Goal: Task Accomplishment & Management: Complete application form

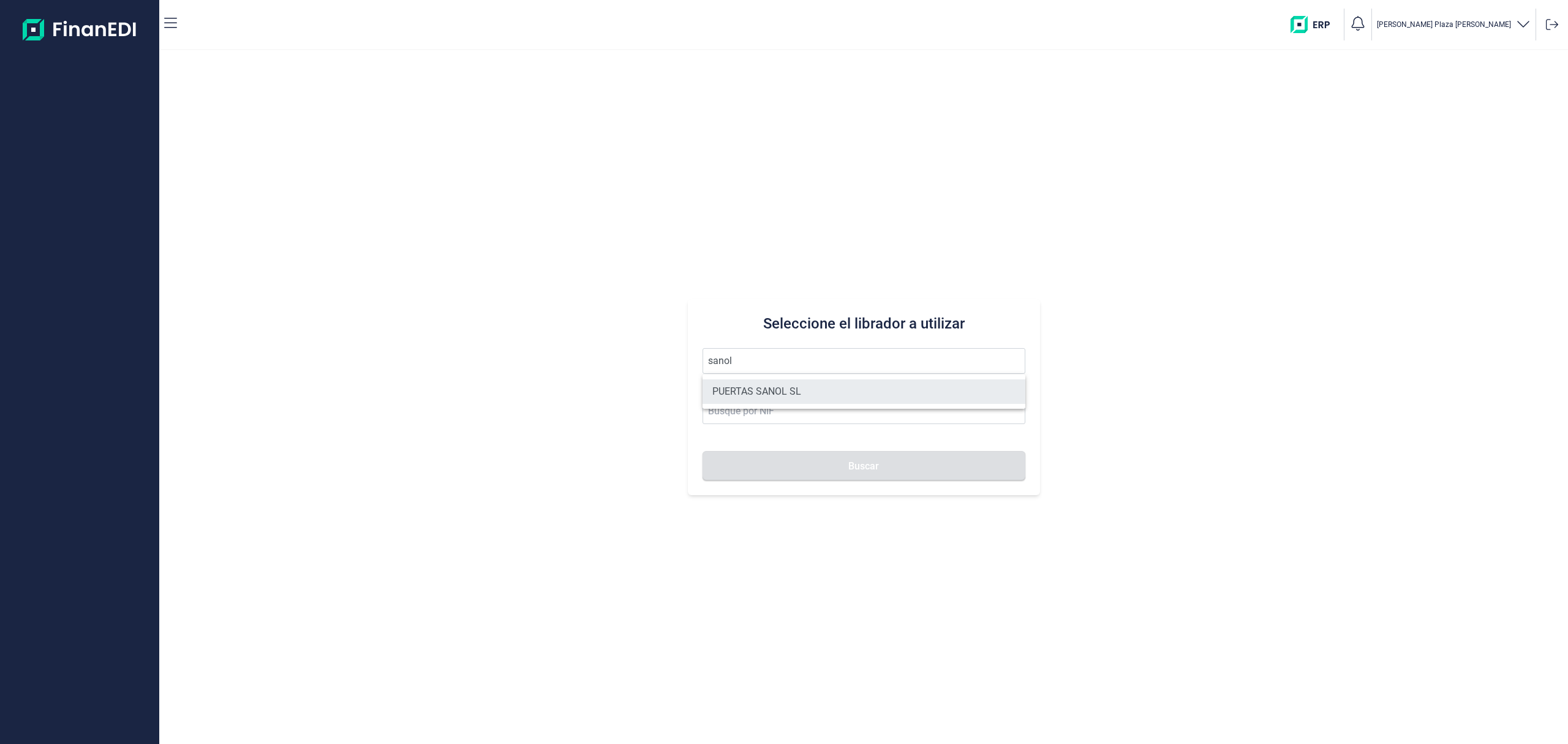
click at [797, 381] on li "PUERTAS SANOL SL" at bounding box center [864, 391] width 323 height 24
type input "PUERTAS SANOL SL"
type input "B73919813"
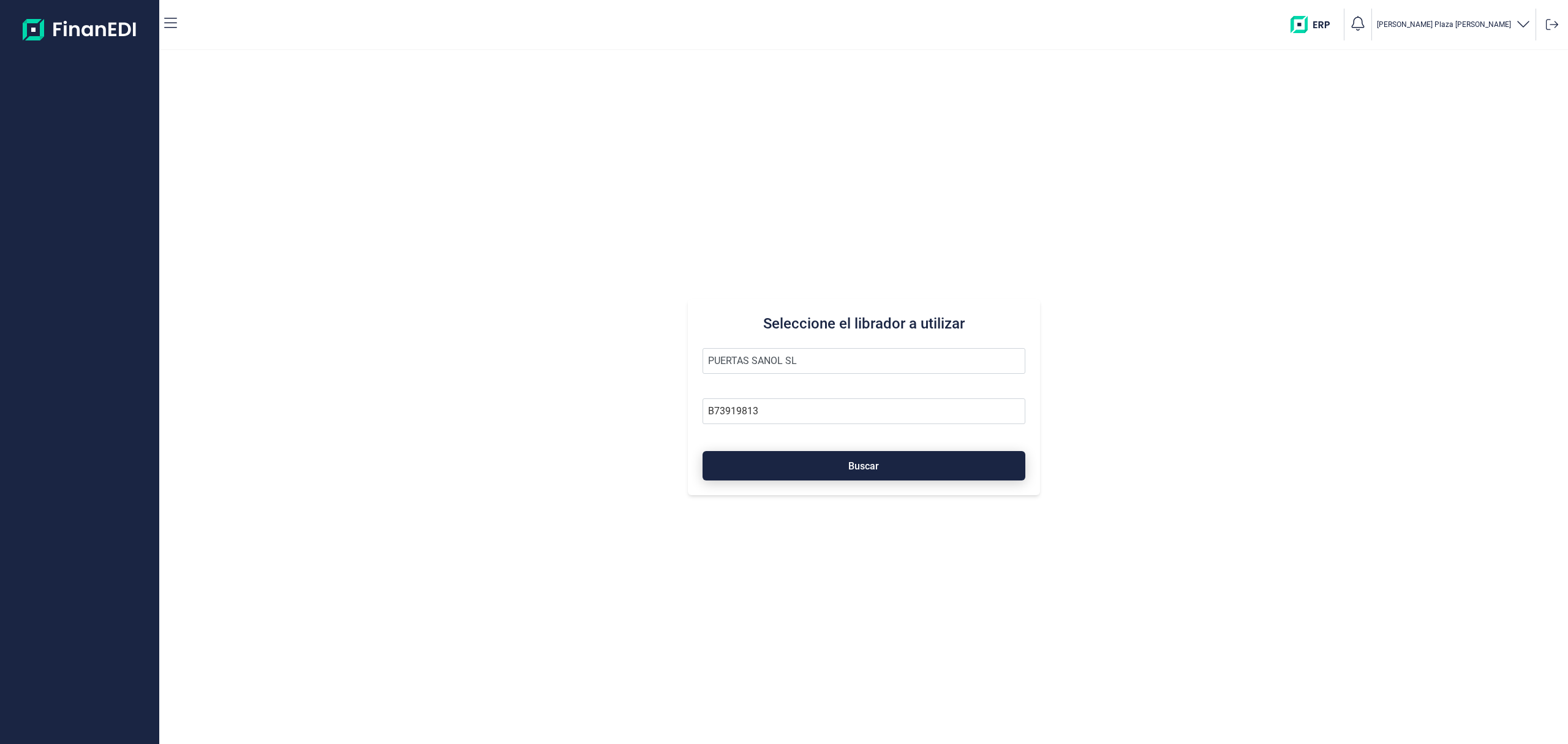
click at [819, 466] on button "Buscar" at bounding box center [864, 465] width 323 height 30
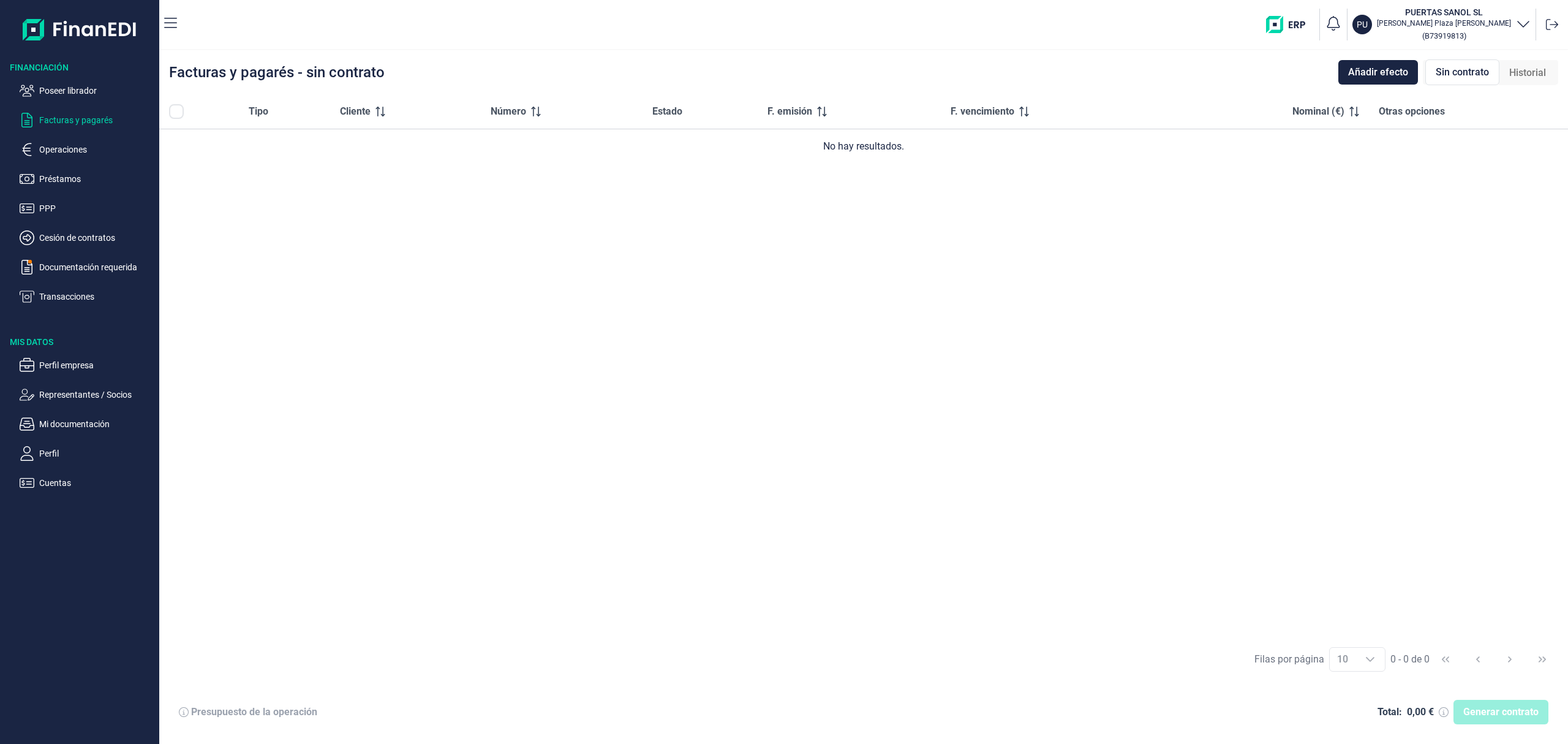
click at [77, 145] on p "Operaciones" at bounding box center [97, 149] width 115 height 14
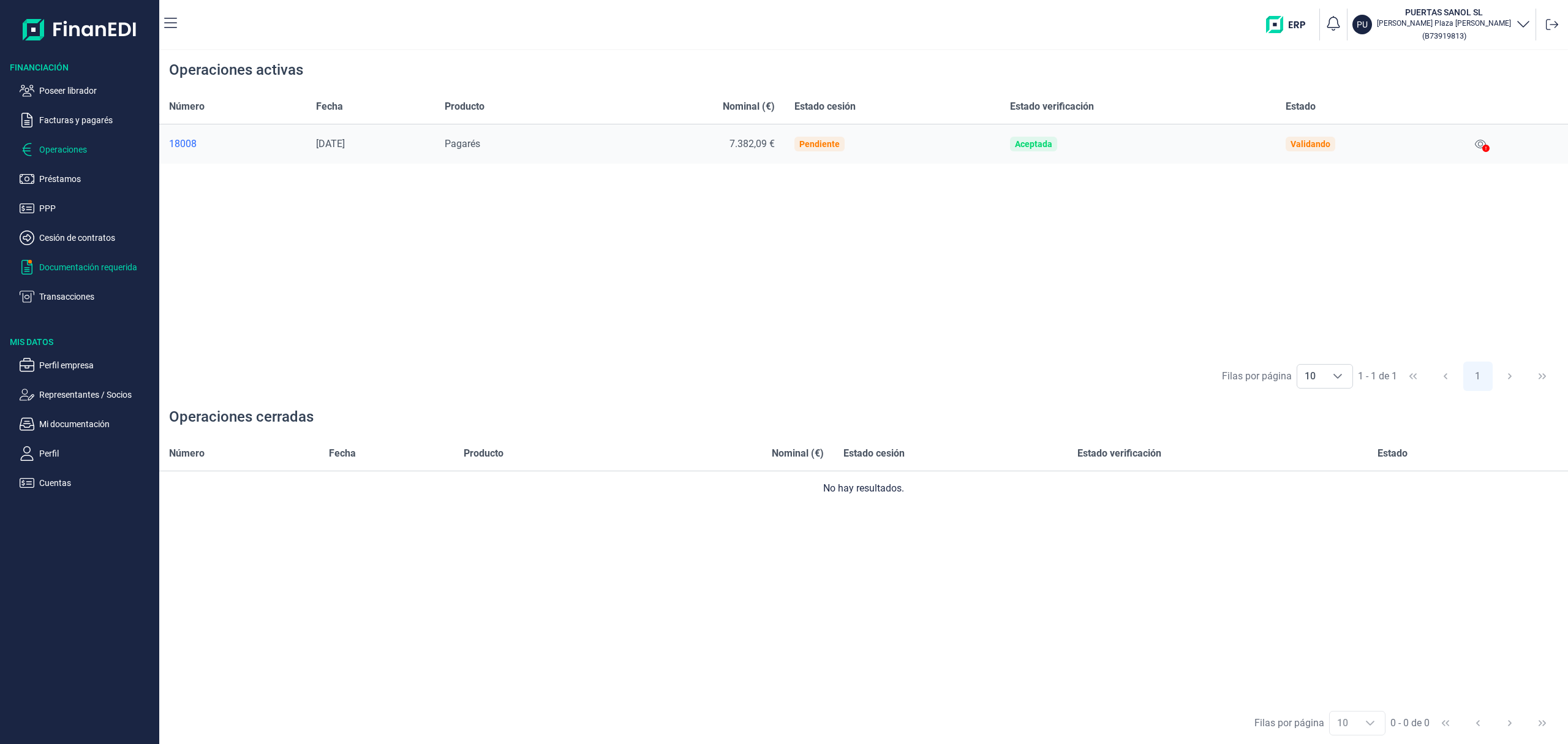
click at [92, 261] on p "Documentación requerida" at bounding box center [97, 266] width 115 height 14
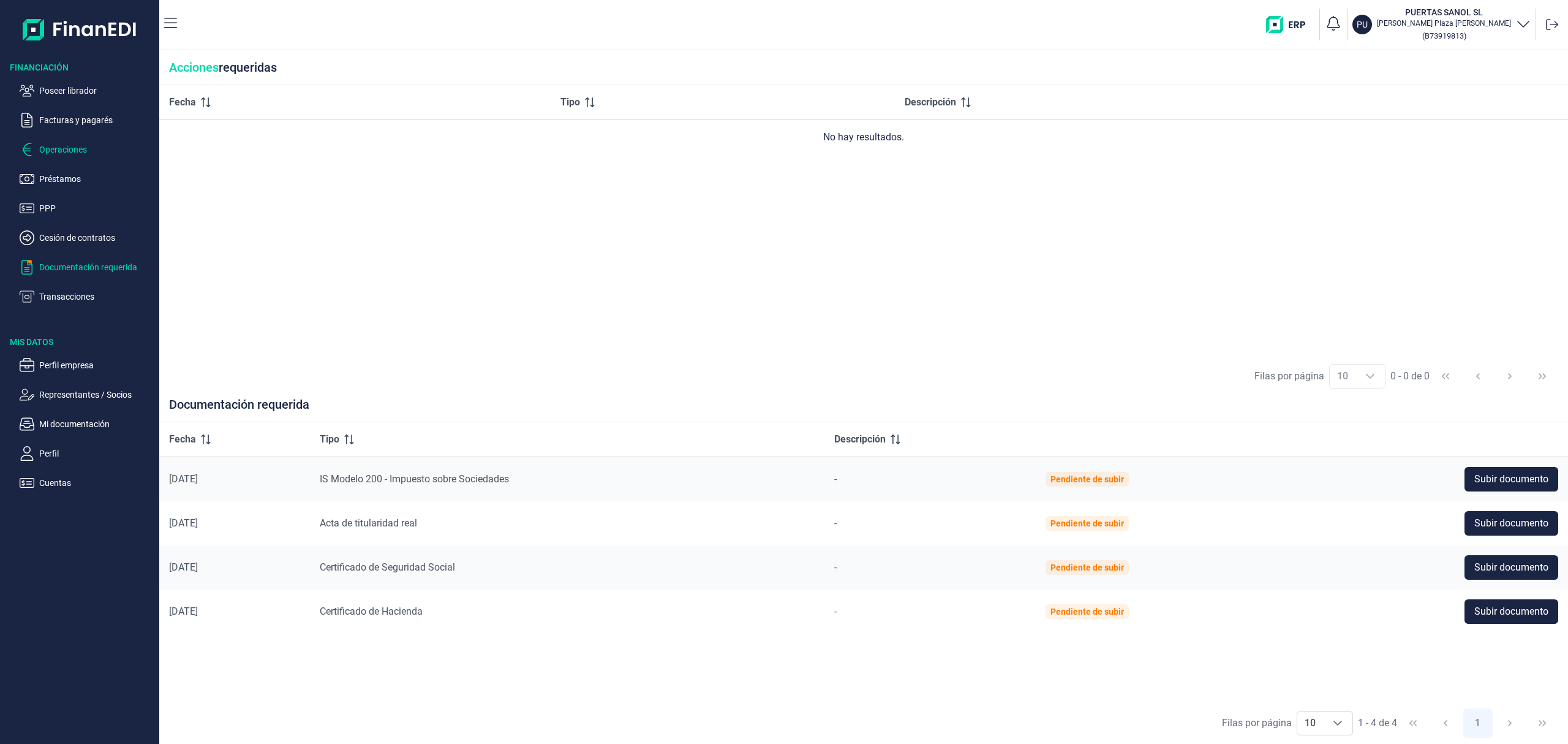
click at [87, 147] on p "Operaciones" at bounding box center [97, 149] width 115 height 14
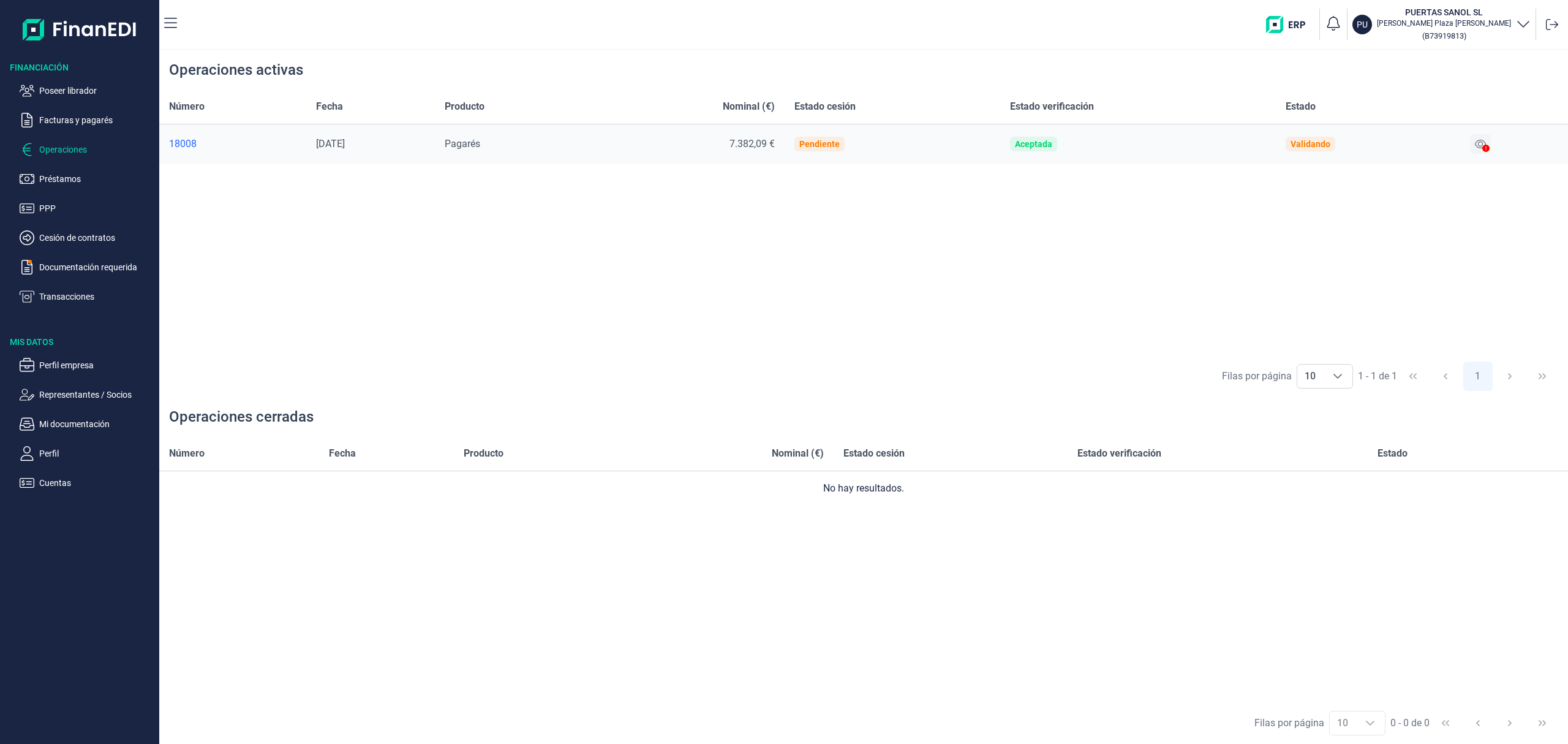
click at [1485, 145] on icon at bounding box center [1480, 143] width 11 height 10
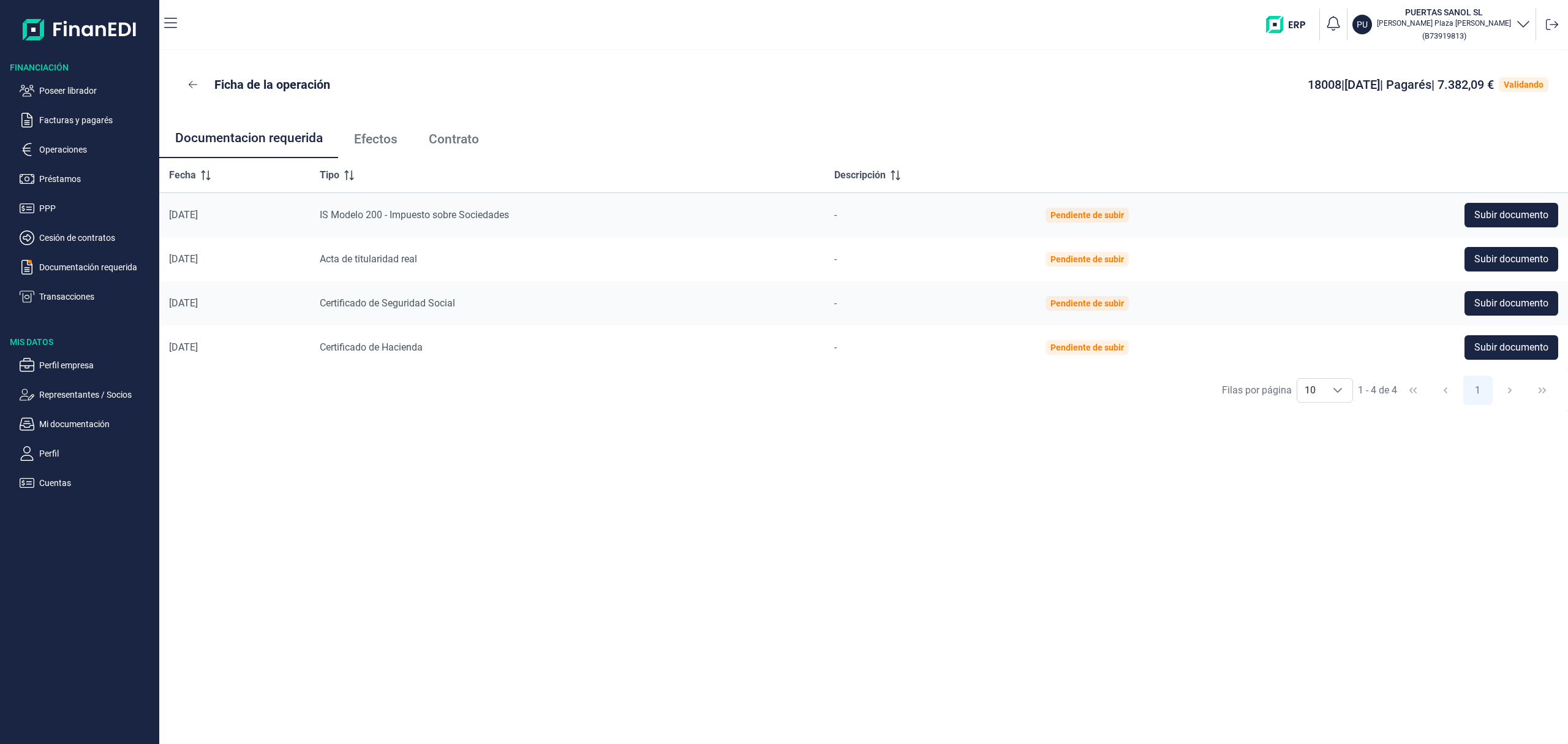
drag, startPoint x: 380, startPoint y: 137, endPoint x: 386, endPoint y: 135, distance: 6.3
click at [380, 136] on span "Efectos" at bounding box center [376, 140] width 44 height 13
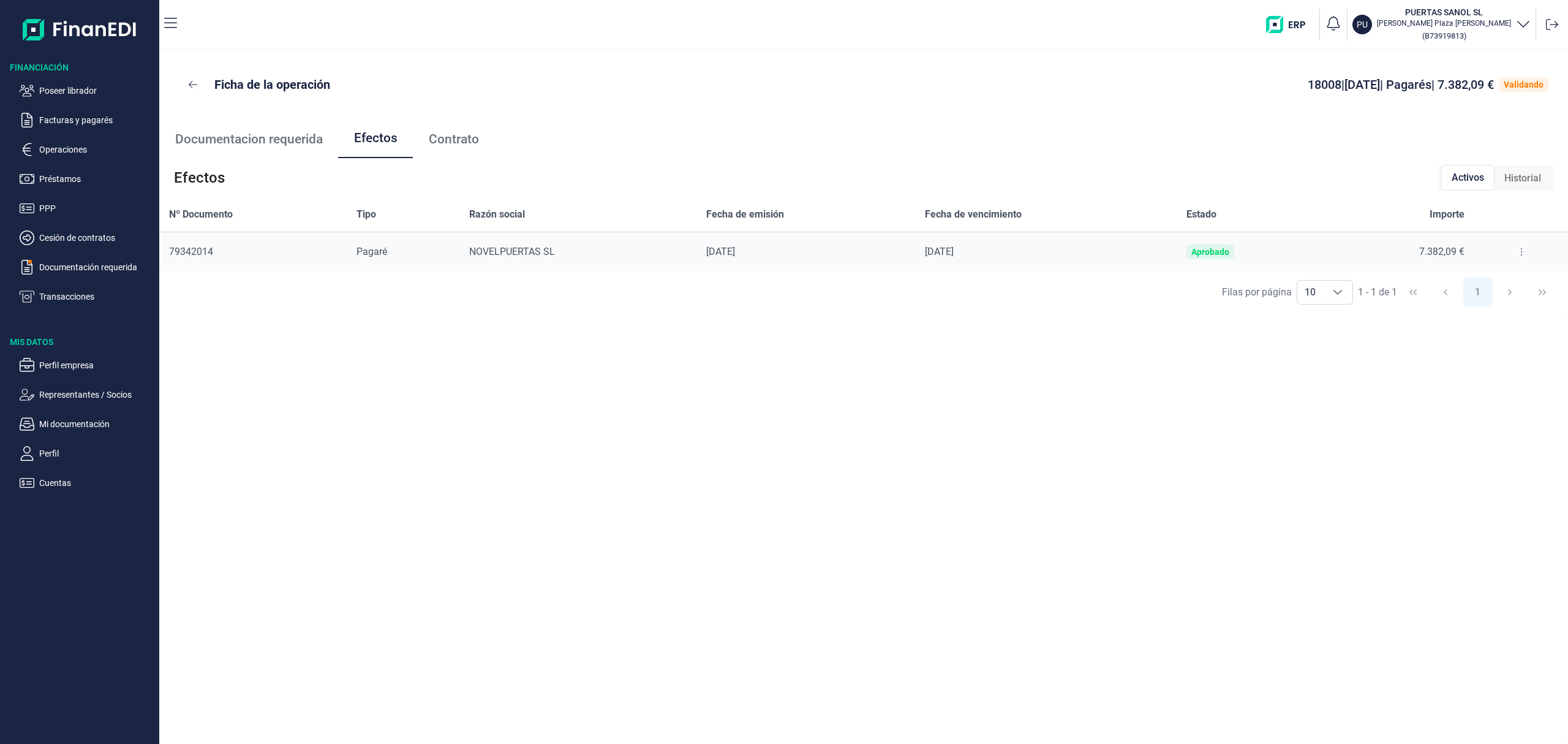
click at [1516, 245] on button at bounding box center [1521, 252] width 22 height 20
click at [1503, 277] on span "Detalles efecto" at bounding box center [1481, 283] width 55 height 13
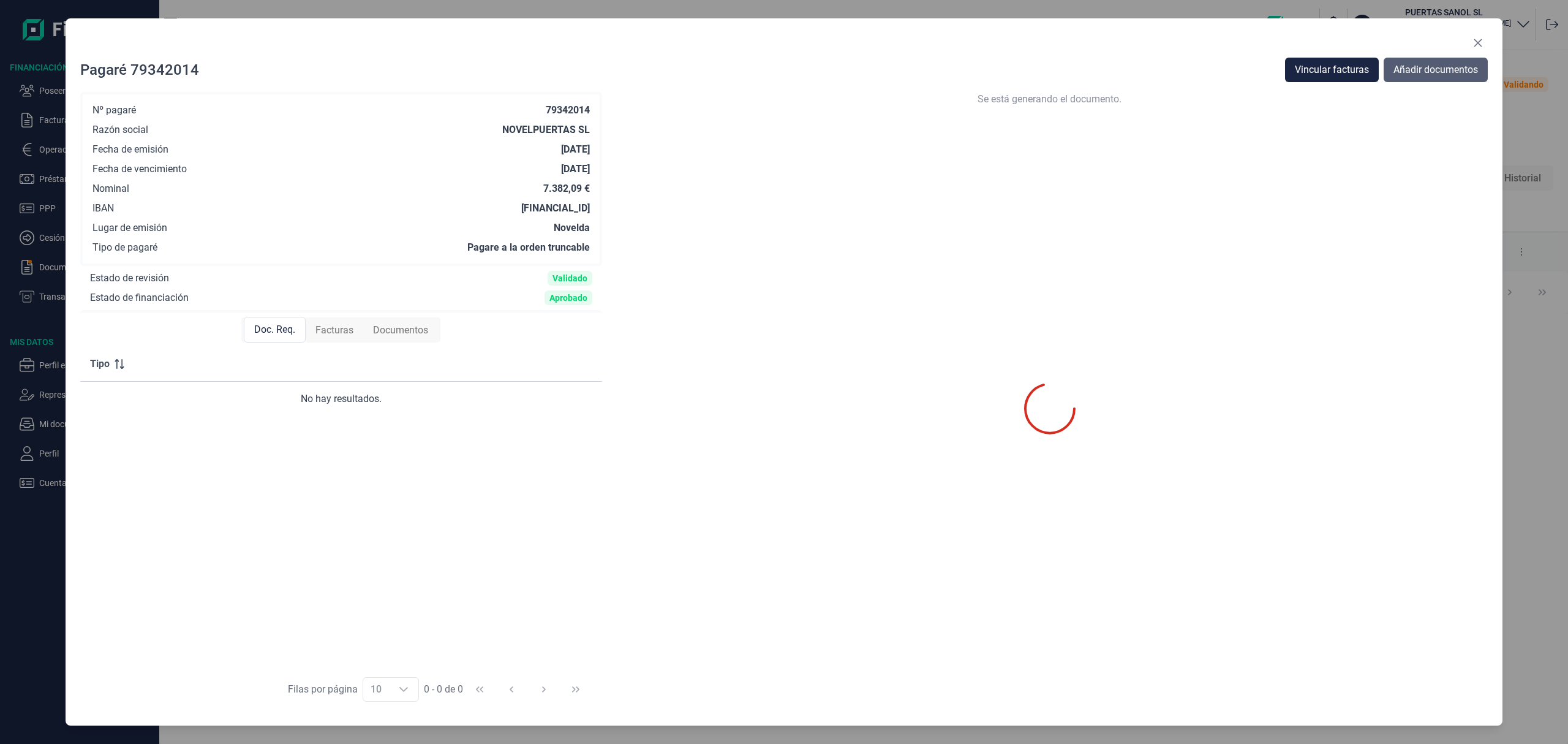
click at [1425, 75] on span "Añadir documentos" at bounding box center [1436, 70] width 85 height 14
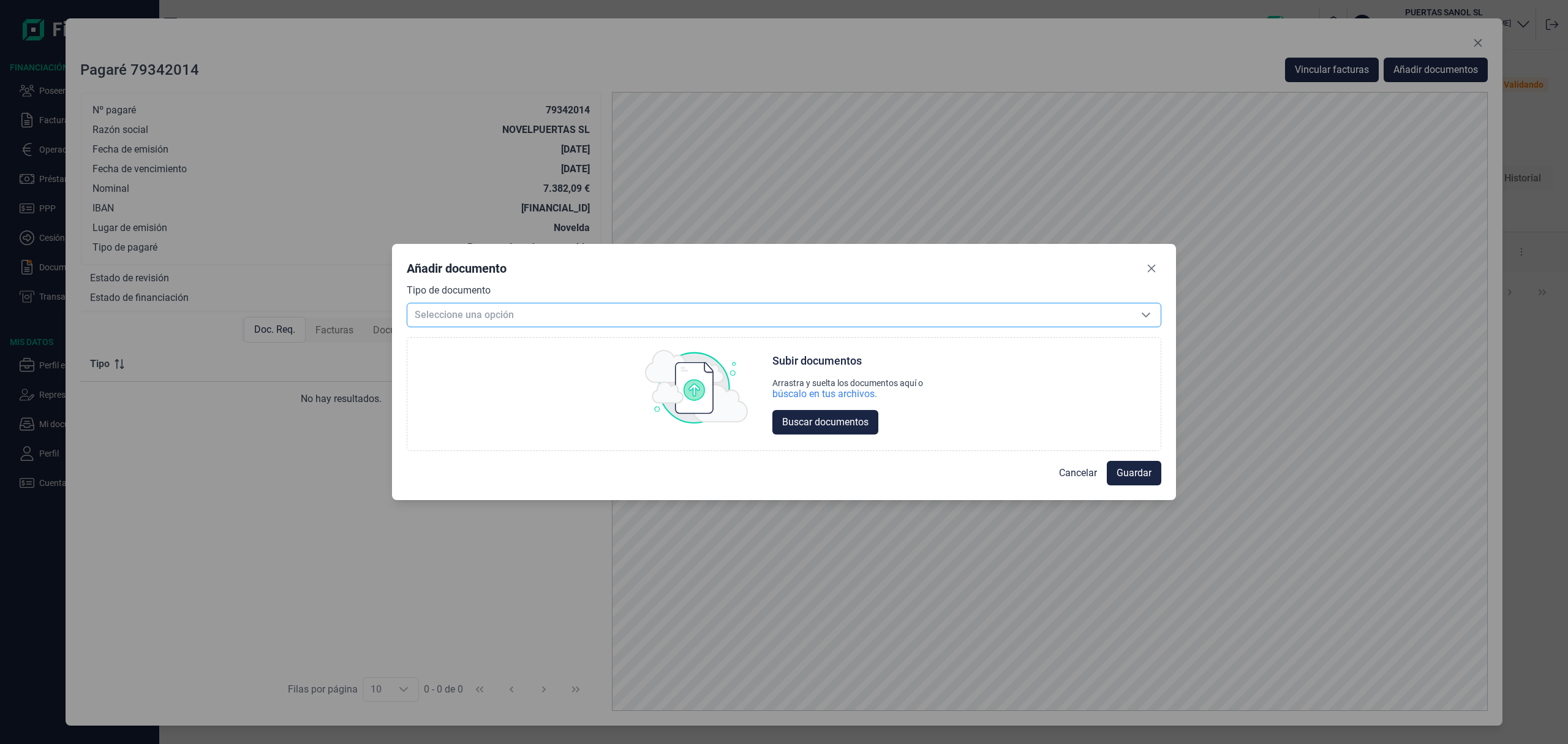
click at [556, 320] on span "Seleccione una opción" at bounding box center [769, 315] width 725 height 23
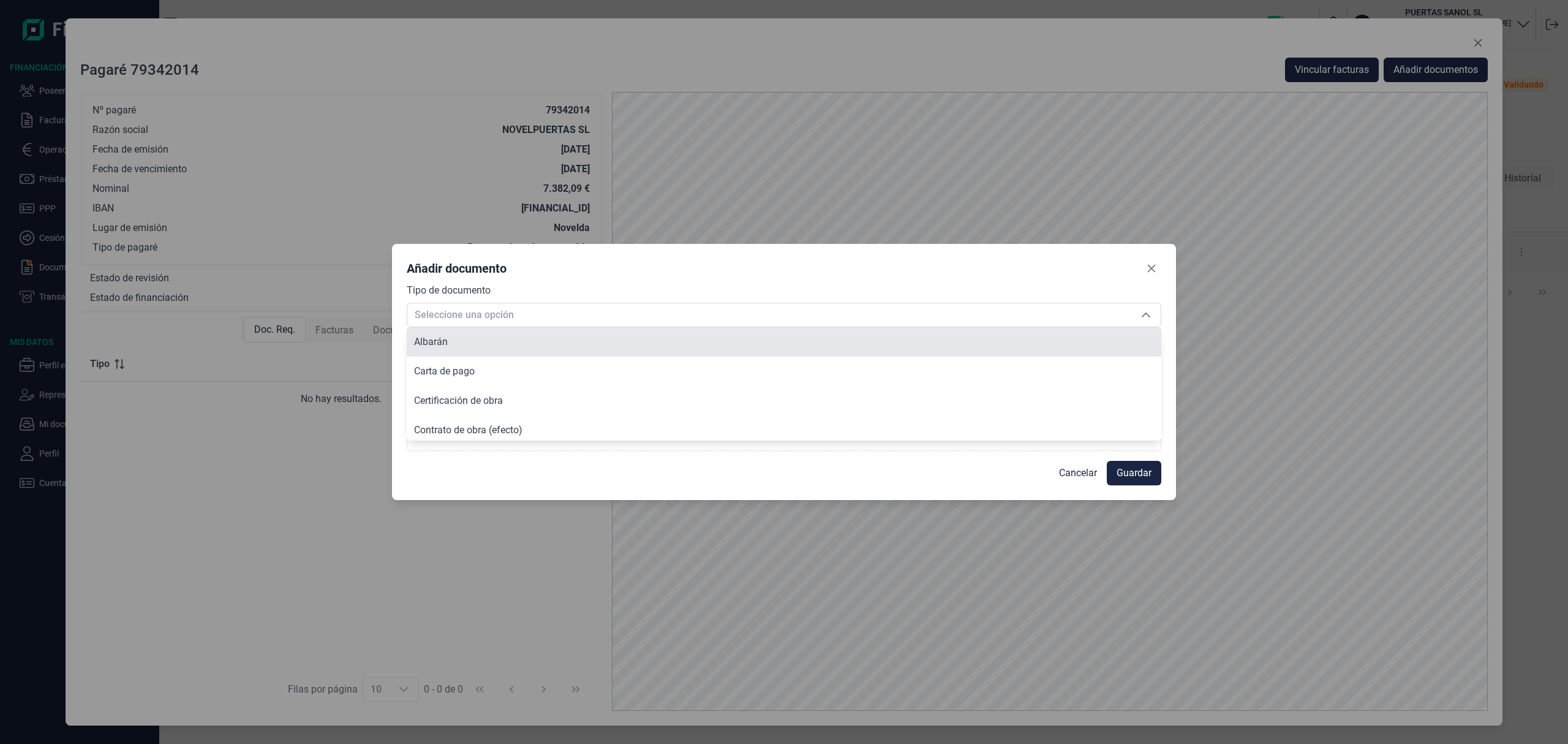
click at [514, 347] on li "Albarán" at bounding box center [784, 342] width 755 height 30
type input "Albarán"
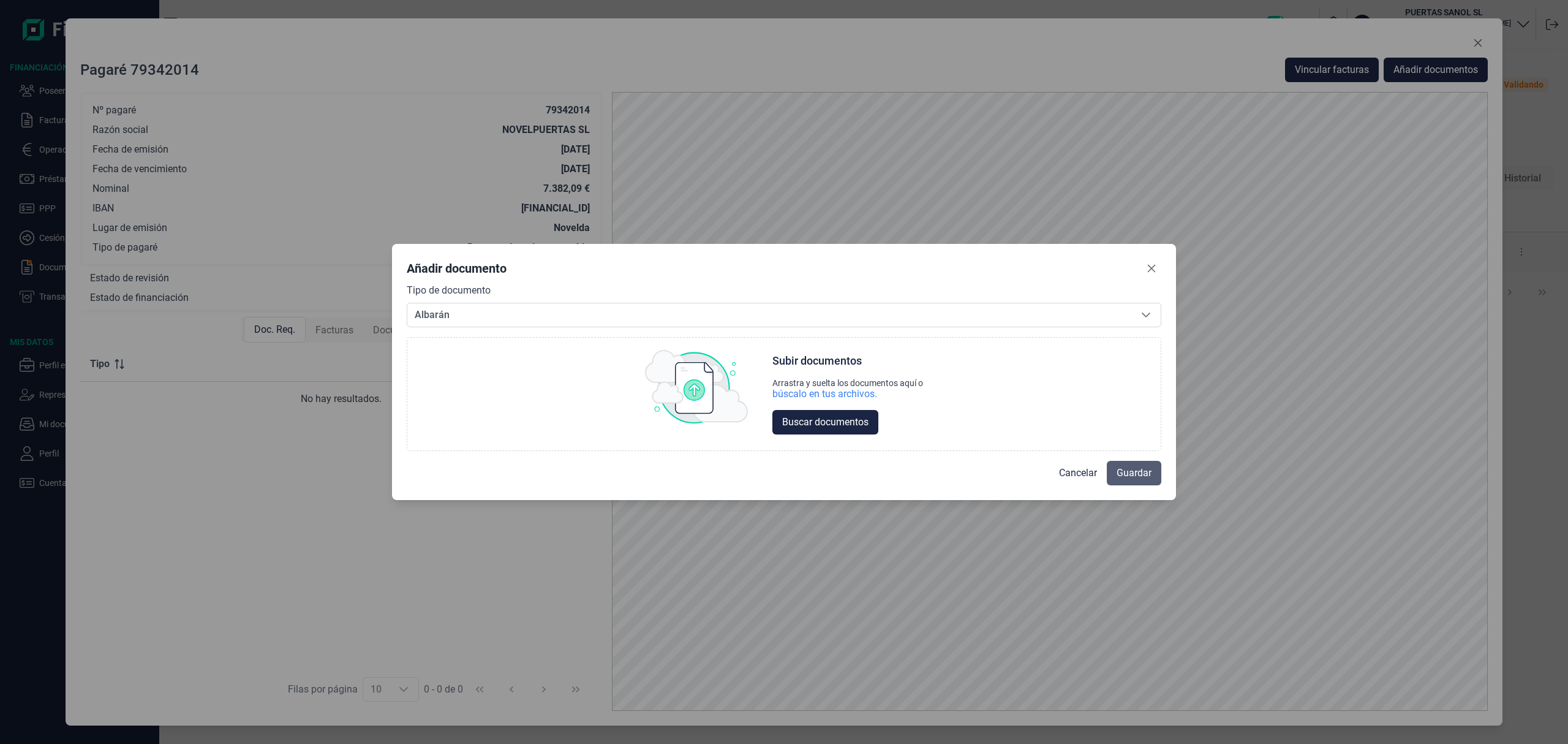
click at [1131, 470] on span "Guardar" at bounding box center [1134, 473] width 35 height 14
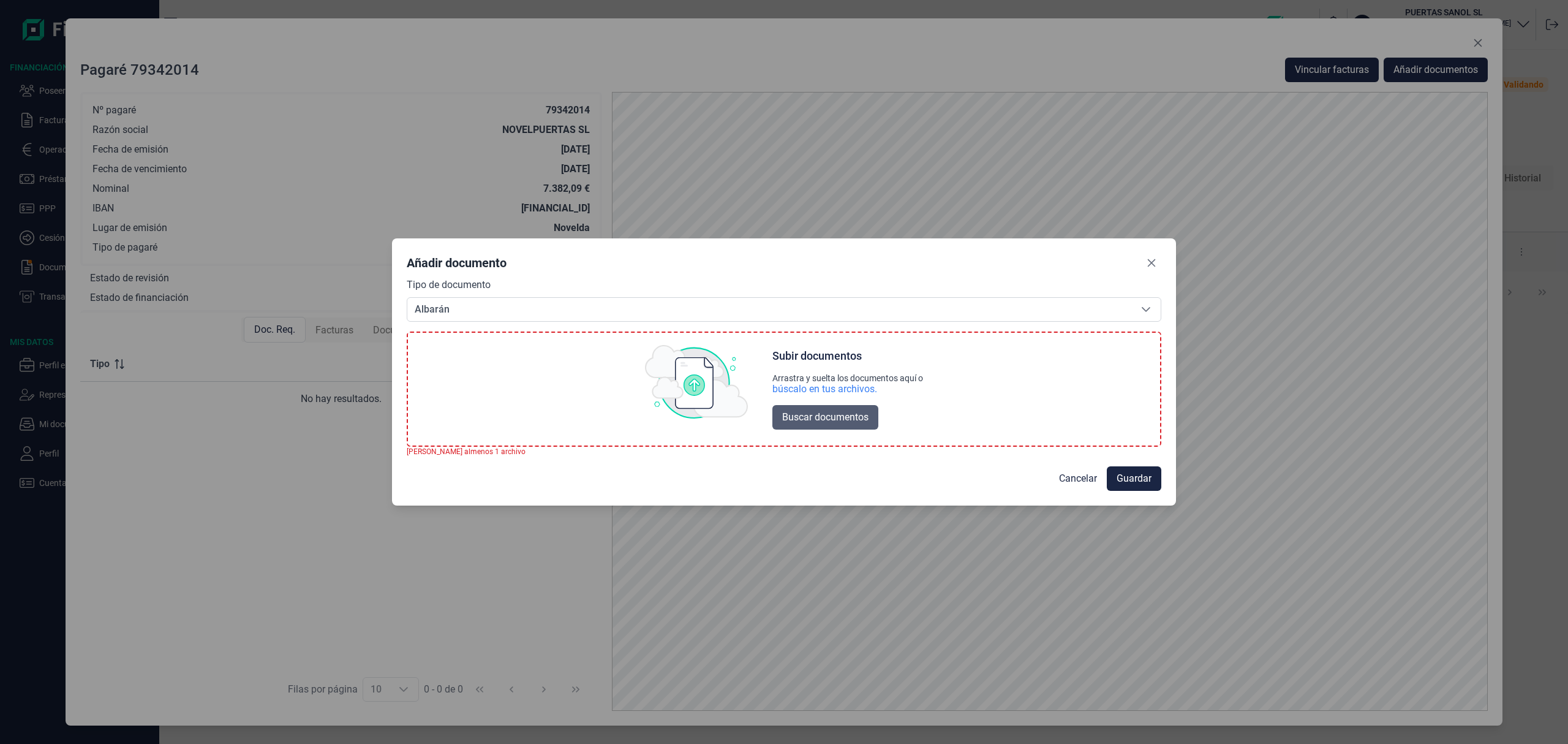
click at [851, 425] on button "Buscar documentos" at bounding box center [826, 417] width 106 height 24
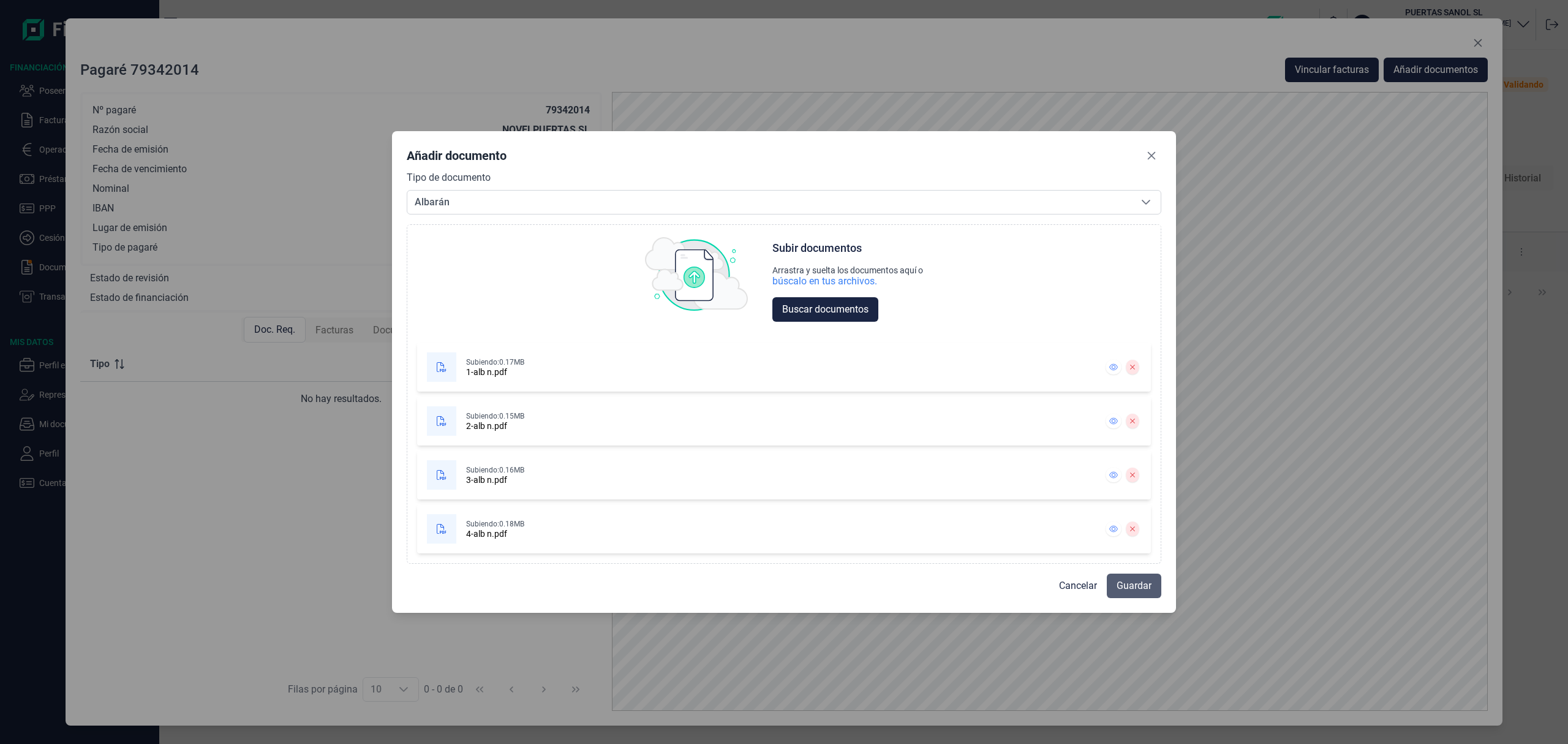
click at [1146, 580] on span "Guardar" at bounding box center [1134, 586] width 35 height 14
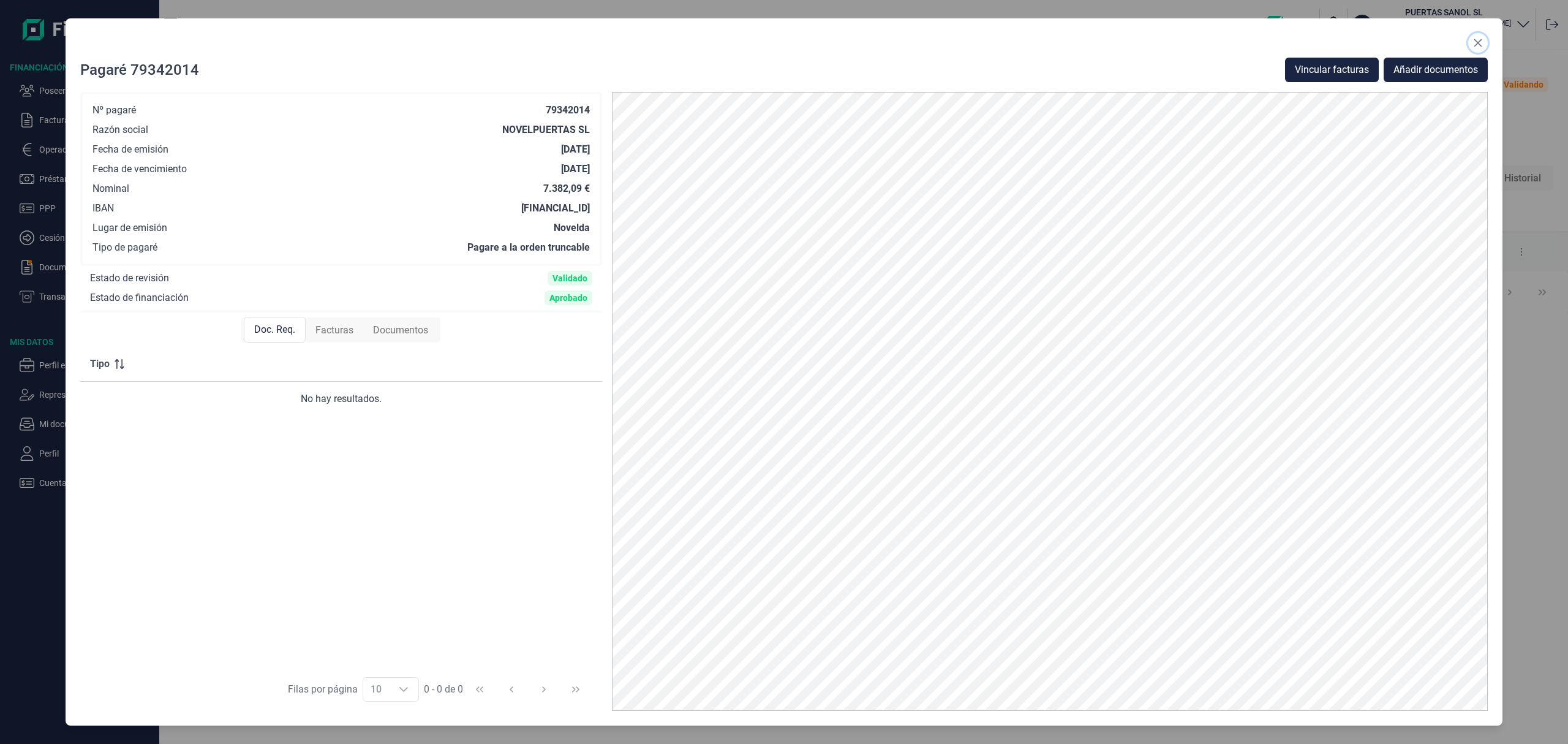
drag, startPoint x: 1481, startPoint y: 38, endPoint x: 1445, endPoint y: 47, distance: 37.1
click at [1481, 37] on button "Close" at bounding box center [1479, 43] width 20 height 20
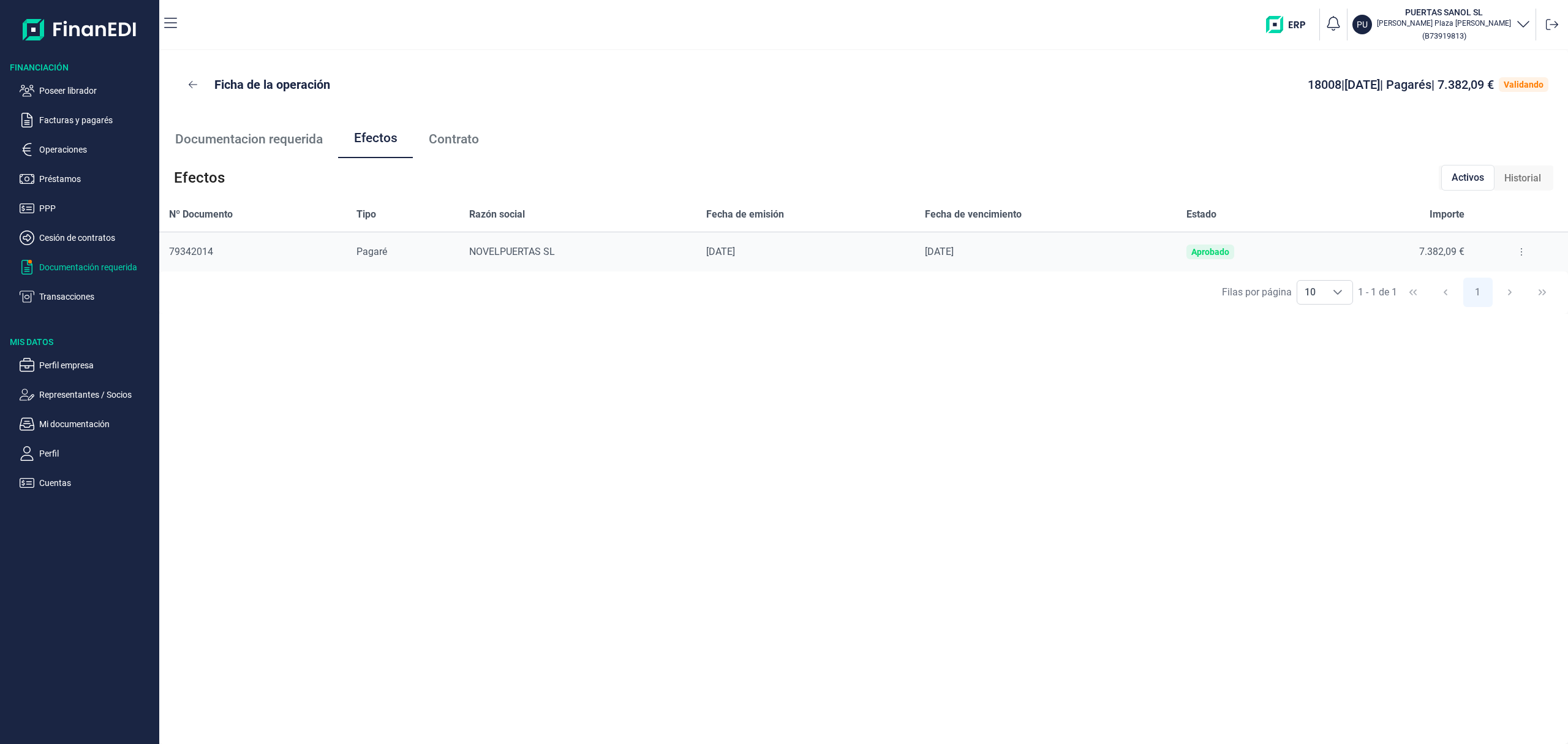
click at [104, 265] on p "Documentación requerida" at bounding box center [97, 266] width 115 height 14
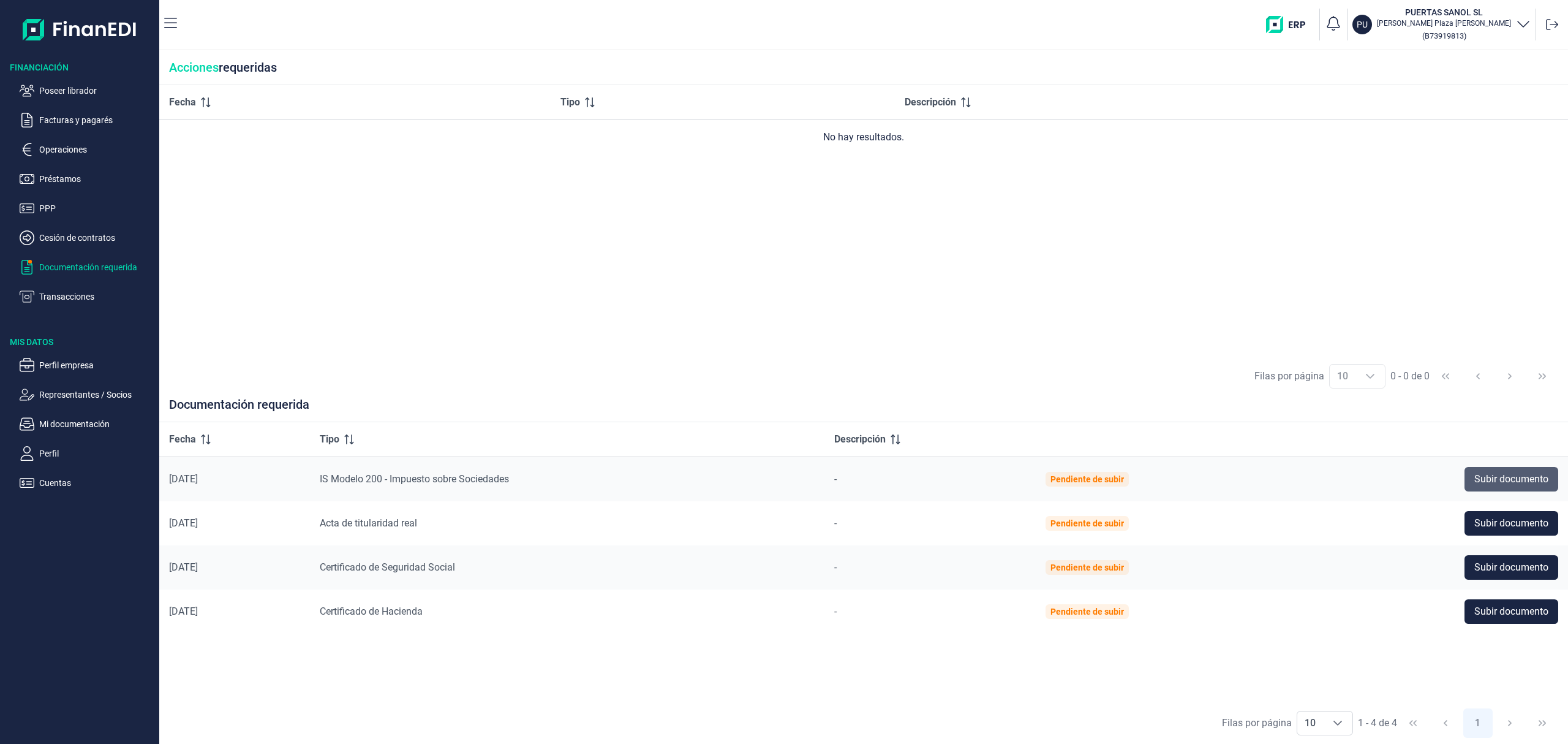
click at [1508, 476] on span "Subir documento" at bounding box center [1512, 478] width 74 height 14
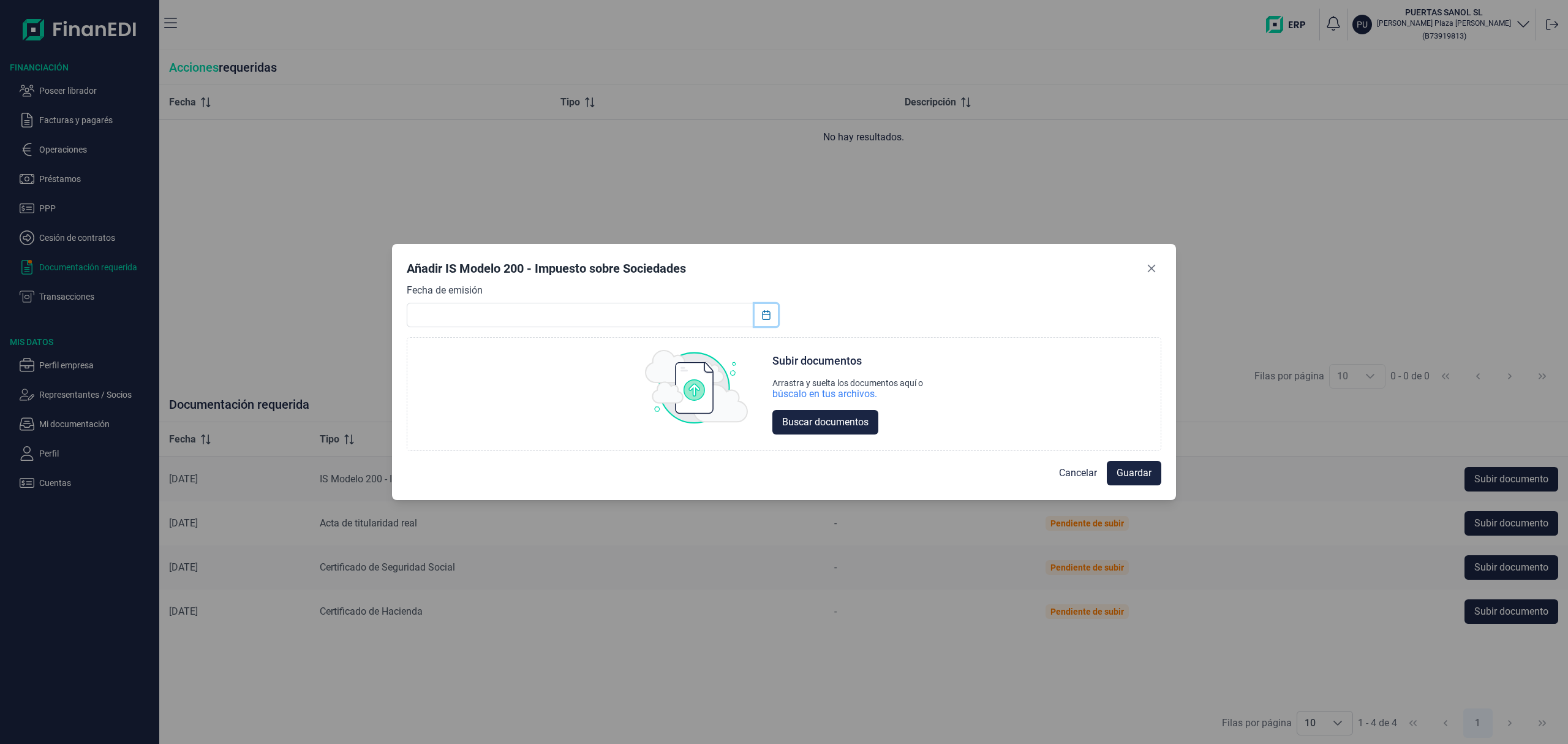
click at [770, 311] on icon "Choose Date" at bounding box center [766, 315] width 10 height 10
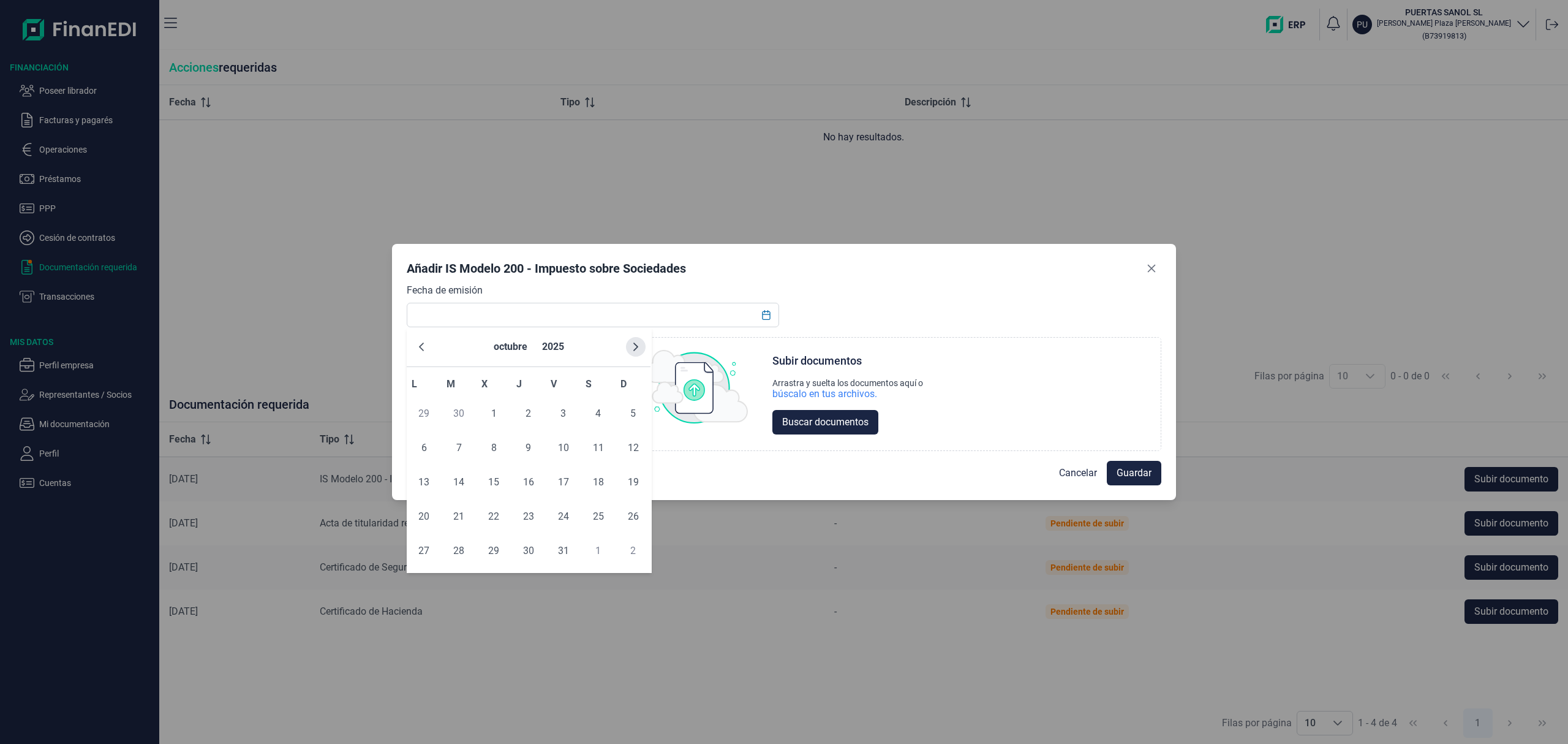
click at [635, 343] on icon "Next Month" at bounding box center [636, 346] width 10 height 10
click at [635, 343] on icon "Next Month" at bounding box center [635, 347] width 4 height 9
click at [504, 320] on input "text" at bounding box center [593, 314] width 372 height 24
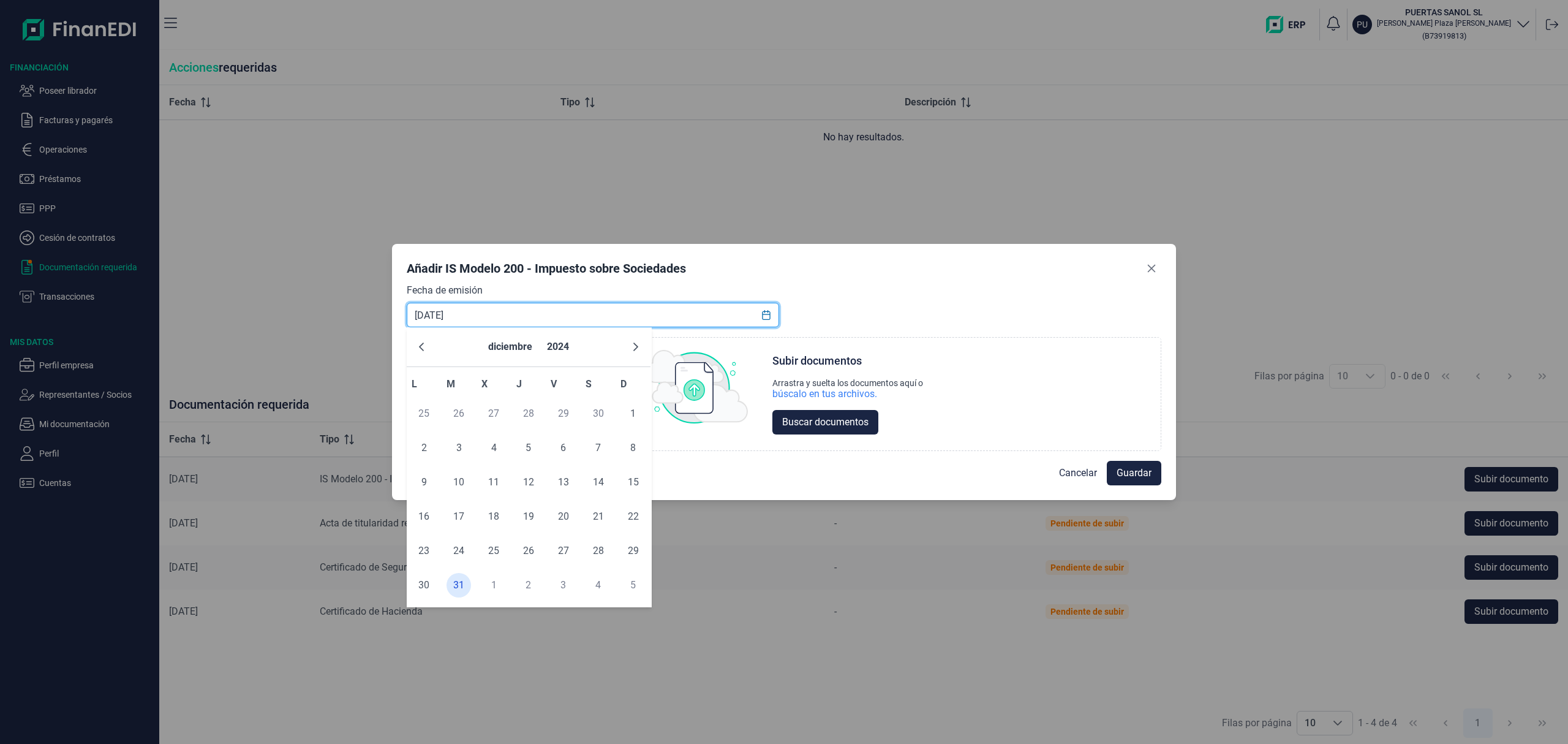
type input "[DATE]"
click at [886, 305] on div "Fecha de emisión [DATE] Choose Subir documentos Arrastra y suelta los documento…" at bounding box center [784, 367] width 755 height 168
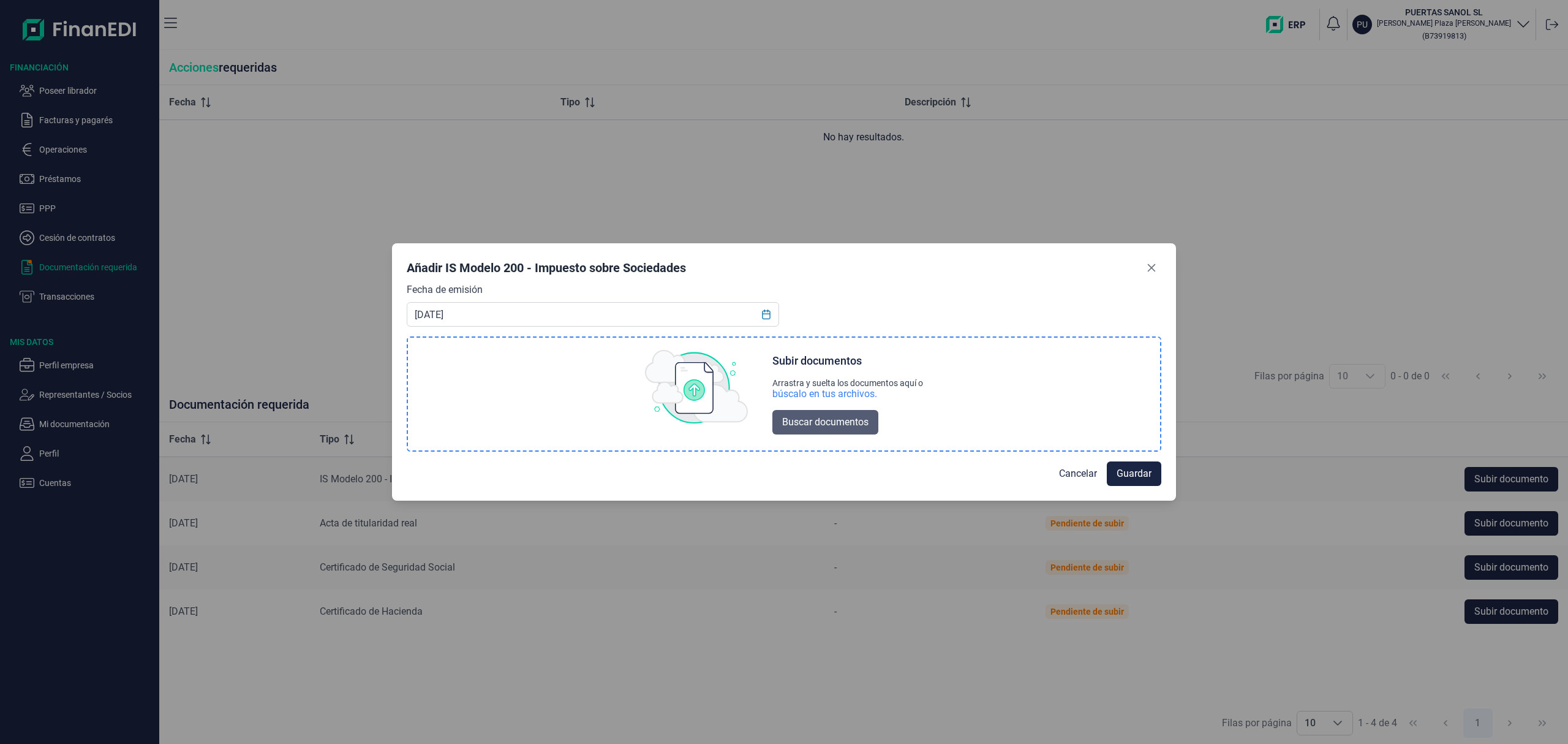
click at [843, 420] on span "Buscar documentos" at bounding box center [826, 422] width 87 height 14
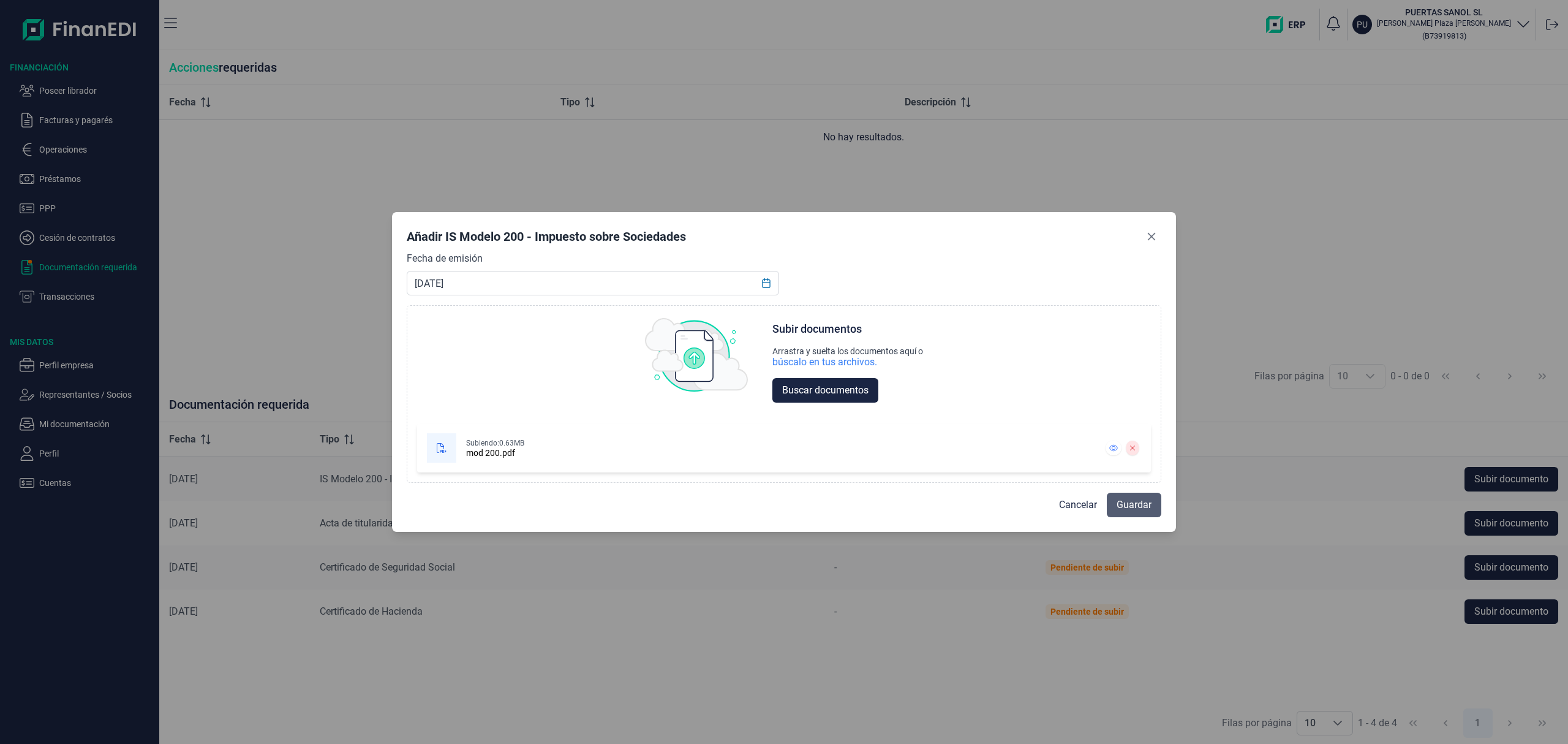
click at [1133, 501] on span "Guardar" at bounding box center [1134, 504] width 35 height 14
